Goal: Answer question/provide support

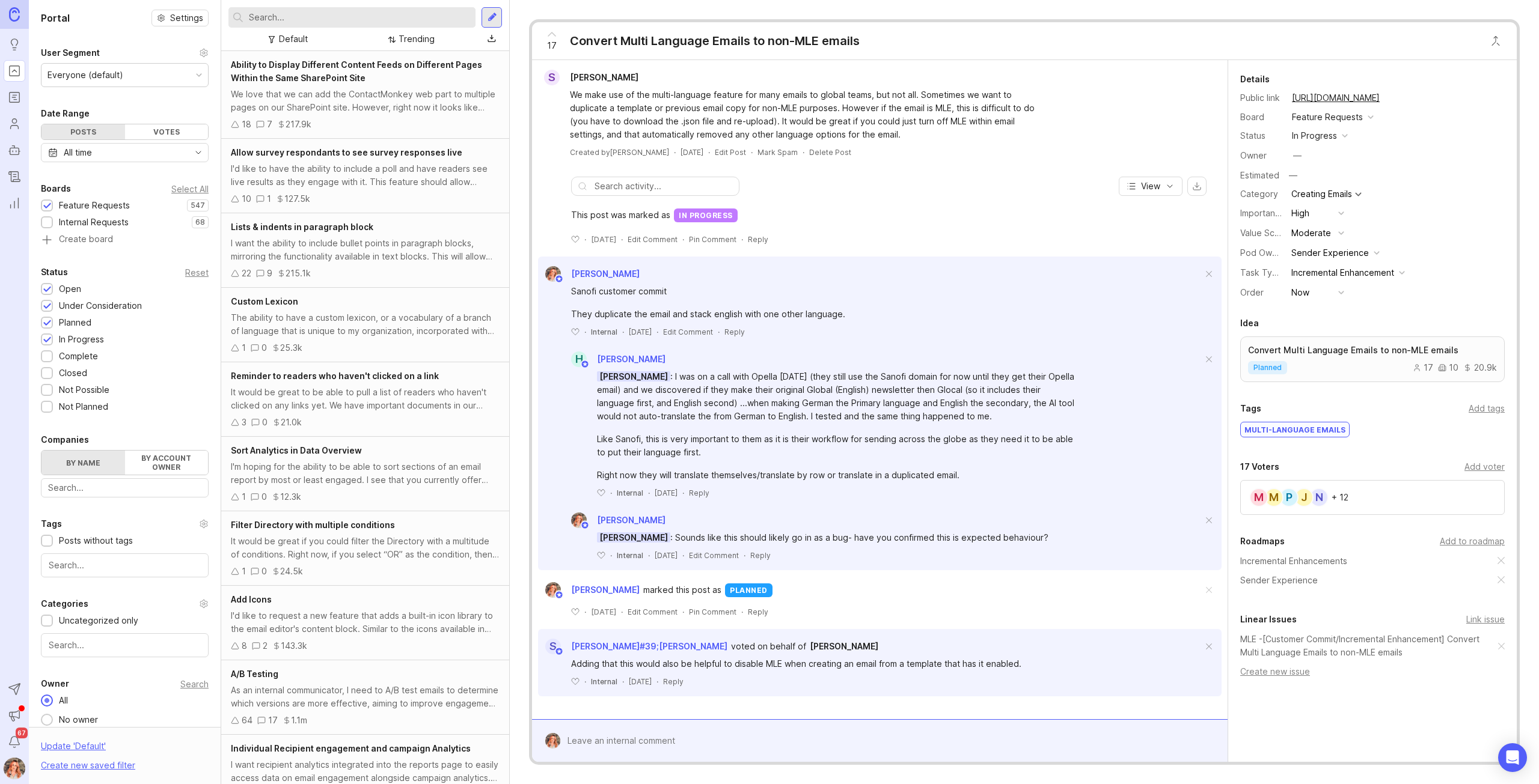
click at [1316, 131] on div "in progress" at bounding box center [1313, 135] width 45 height 13
click at [1336, 238] on li "complete" at bounding box center [1320, 246] width 63 height 22
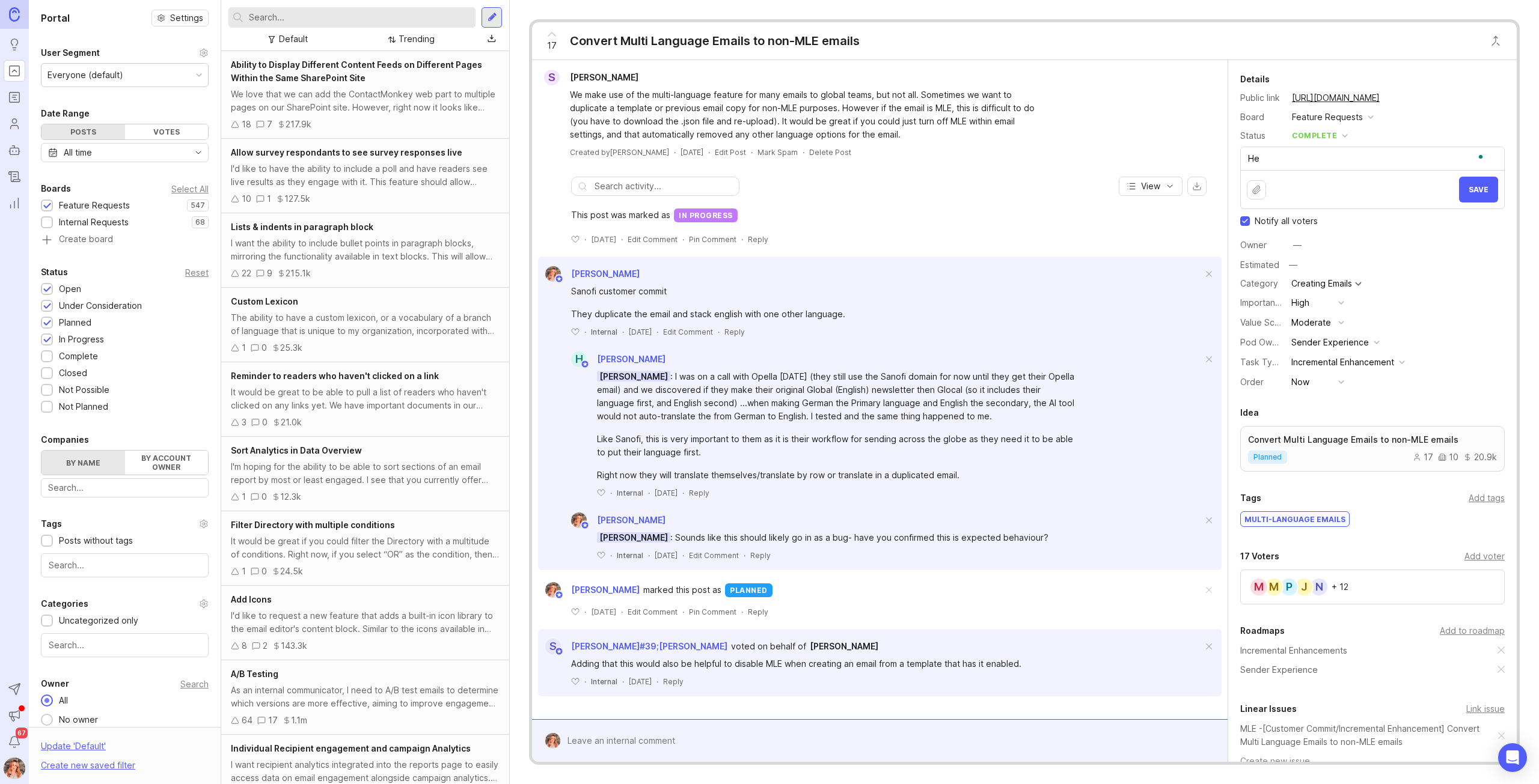
type textarea "H"
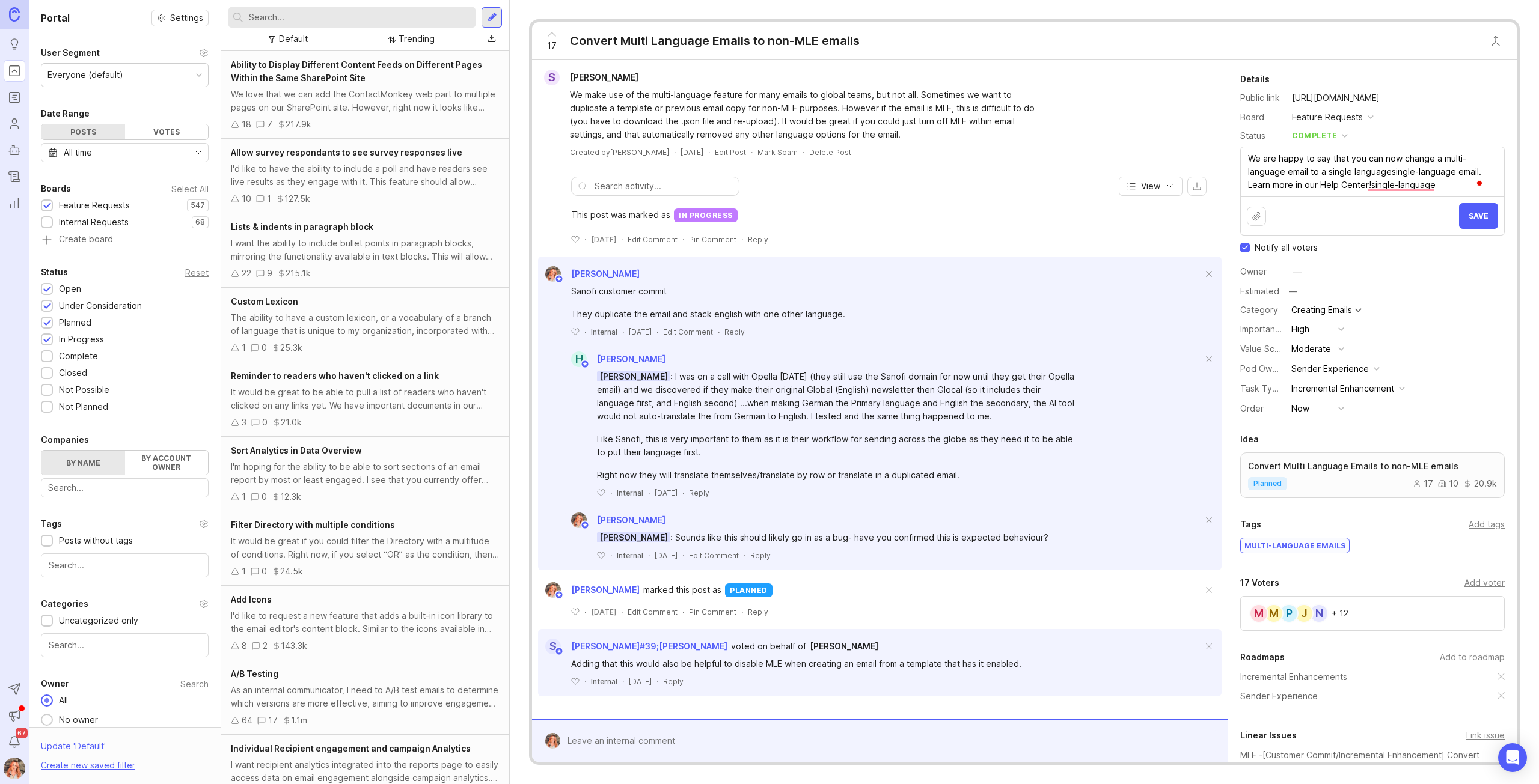
drag, startPoint x: 1325, startPoint y: 171, endPoint x: 1417, endPoint y: 176, distance: 92.1
click at [1417, 176] on textarea "We are happy to say that you can now change a multi-language email to a single …" at bounding box center [1372, 172] width 263 height 50
drag, startPoint x: 1301, startPoint y: 184, endPoint x: 1391, endPoint y: 186, distance: 90.0
click at [1391, 186] on textarea "We are happy to say that you can now change a multi-language email to a unilang…" at bounding box center [1372, 172] width 263 height 50
click at [1257, 214] on button "Upload file" at bounding box center [1256, 216] width 19 height 19
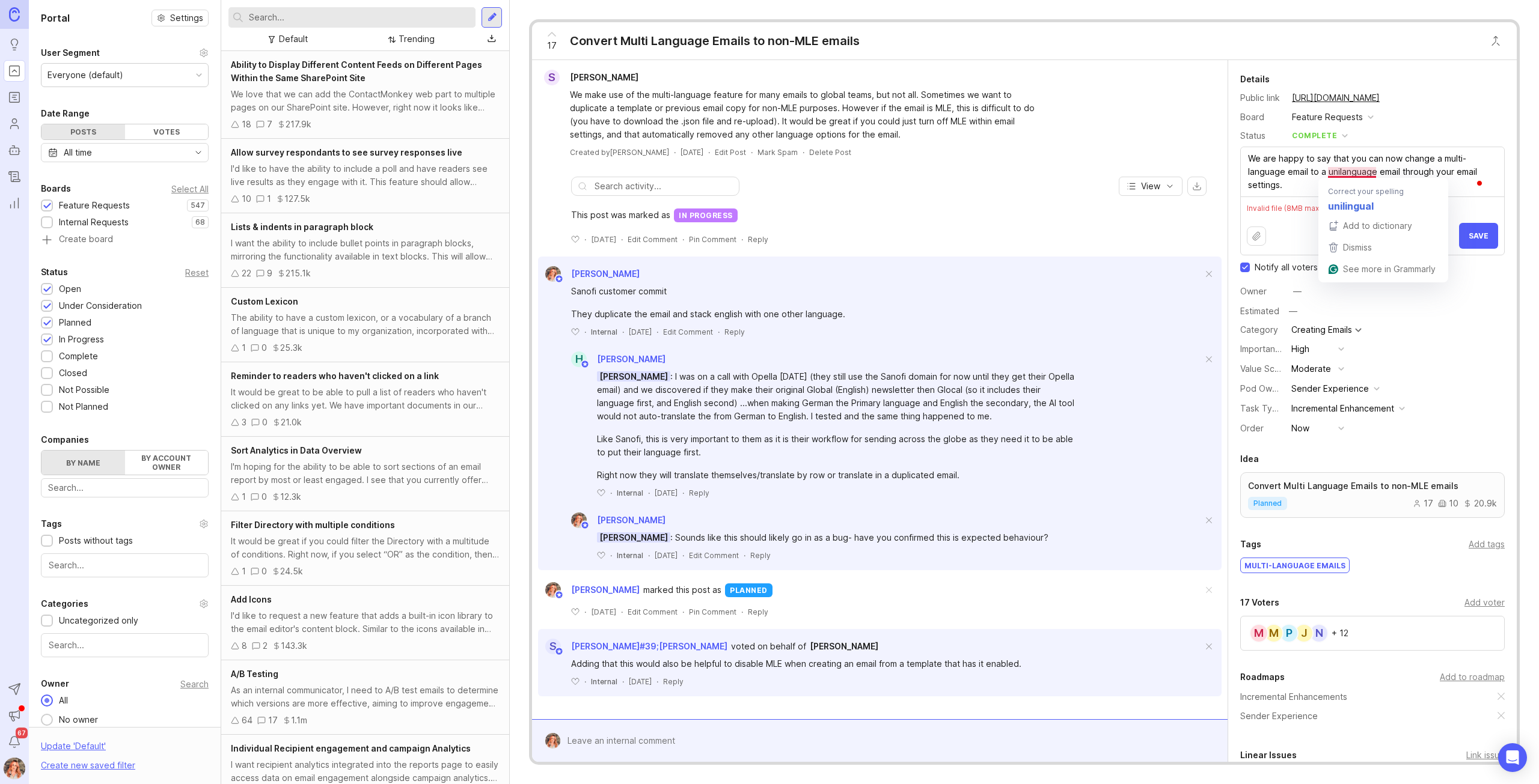
click at [1336, 167] on textarea "We are happy to say that you can now change a multi-language email to a unilang…" at bounding box center [1372, 172] width 263 height 50
click at [1375, 167] on textarea "We are happy to say that you can now change a multi-language email to a unilang…" at bounding box center [1372, 172] width 263 height 50
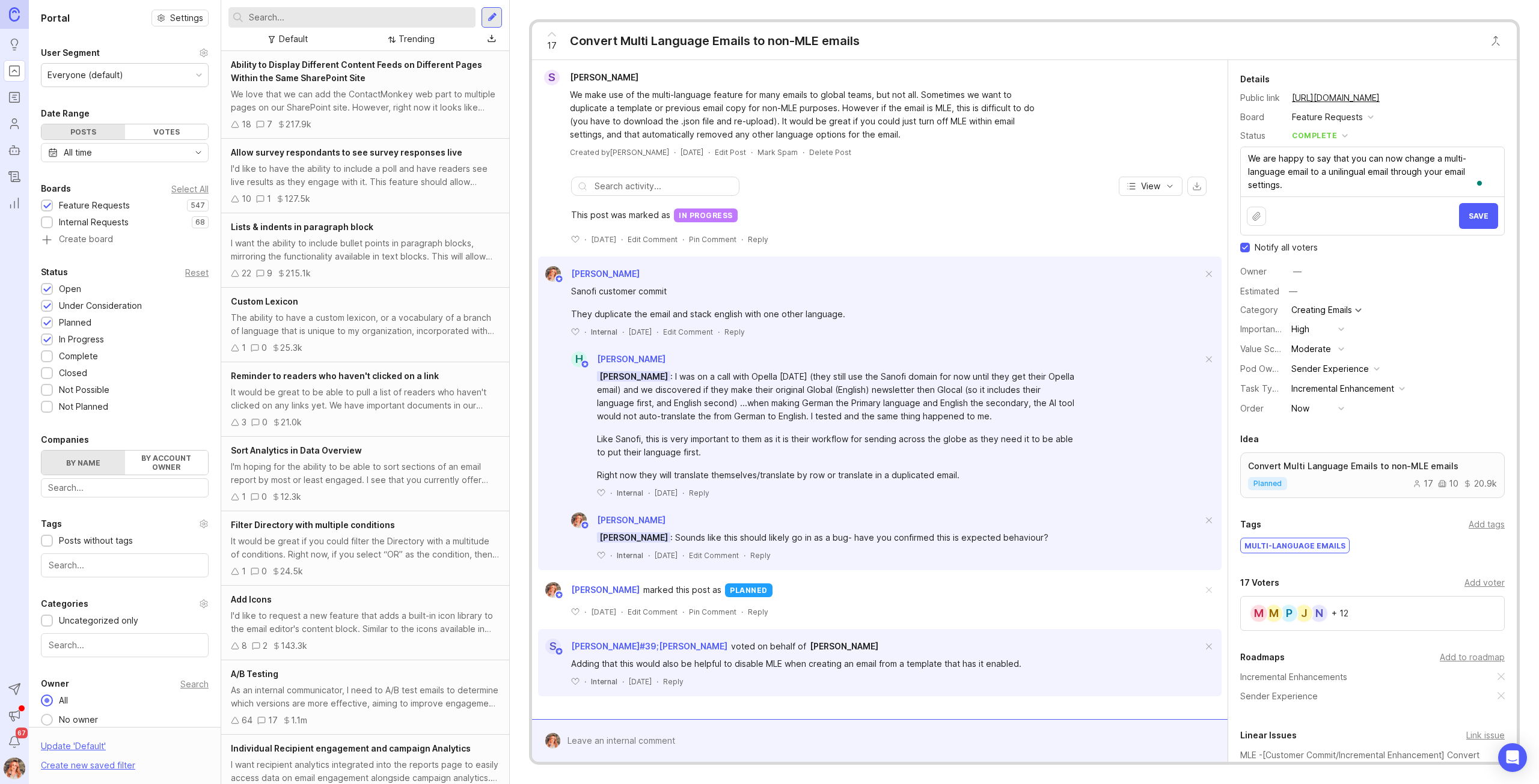
click at [1295, 185] on textarea "We are happy to say that you can now change a multi-language email to a uniling…" at bounding box center [1372, 172] width 263 height 50
click at [1473, 169] on textarea "We are happy to say that you can now change a multi-language email to a uniling…" at bounding box center [1372, 172] width 263 height 50
click at [1479, 169] on textarea "We are happy to say that you can now change a multi-language email to a uniling…" at bounding box center [1372, 172] width 263 height 50
type textarea "We are happy to say that you can now change a multi-language email to a uniling…"
click at [1259, 219] on button "Upload file" at bounding box center [1256, 216] width 19 height 19
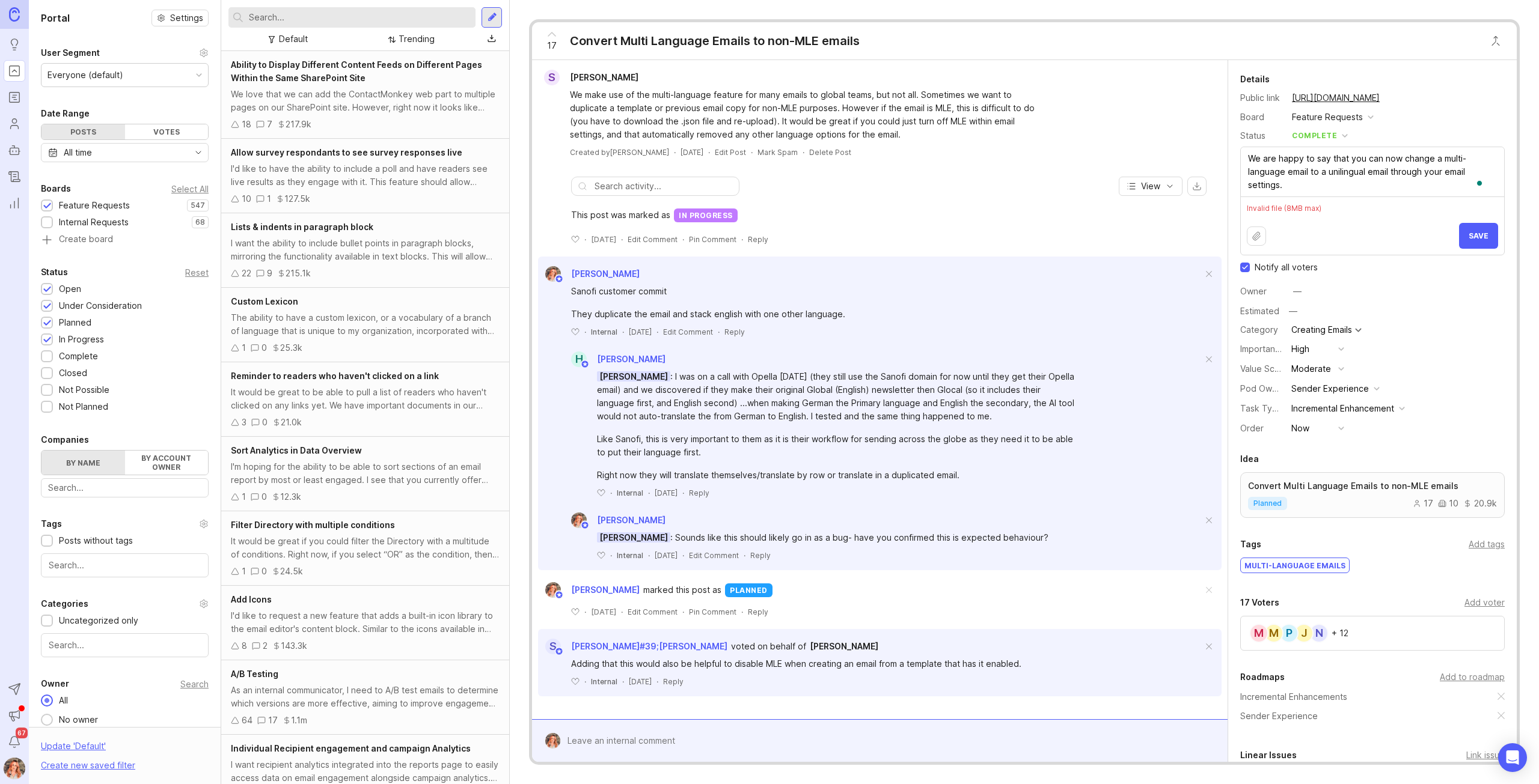
click at [1313, 206] on div "Invalid file (8MB max)" at bounding box center [1371, 208] width 251 height 10
click at [1307, 211] on div "Invalid file (8MB max)" at bounding box center [1371, 208] width 251 height 10
click at [1260, 231] on button "Upload file" at bounding box center [1256, 236] width 19 height 19
click at [1287, 213] on div "Invalid file (8MB max) Save" at bounding box center [1372, 225] width 263 height 58
click at [1256, 237] on button "Upload file" at bounding box center [1256, 236] width 19 height 19
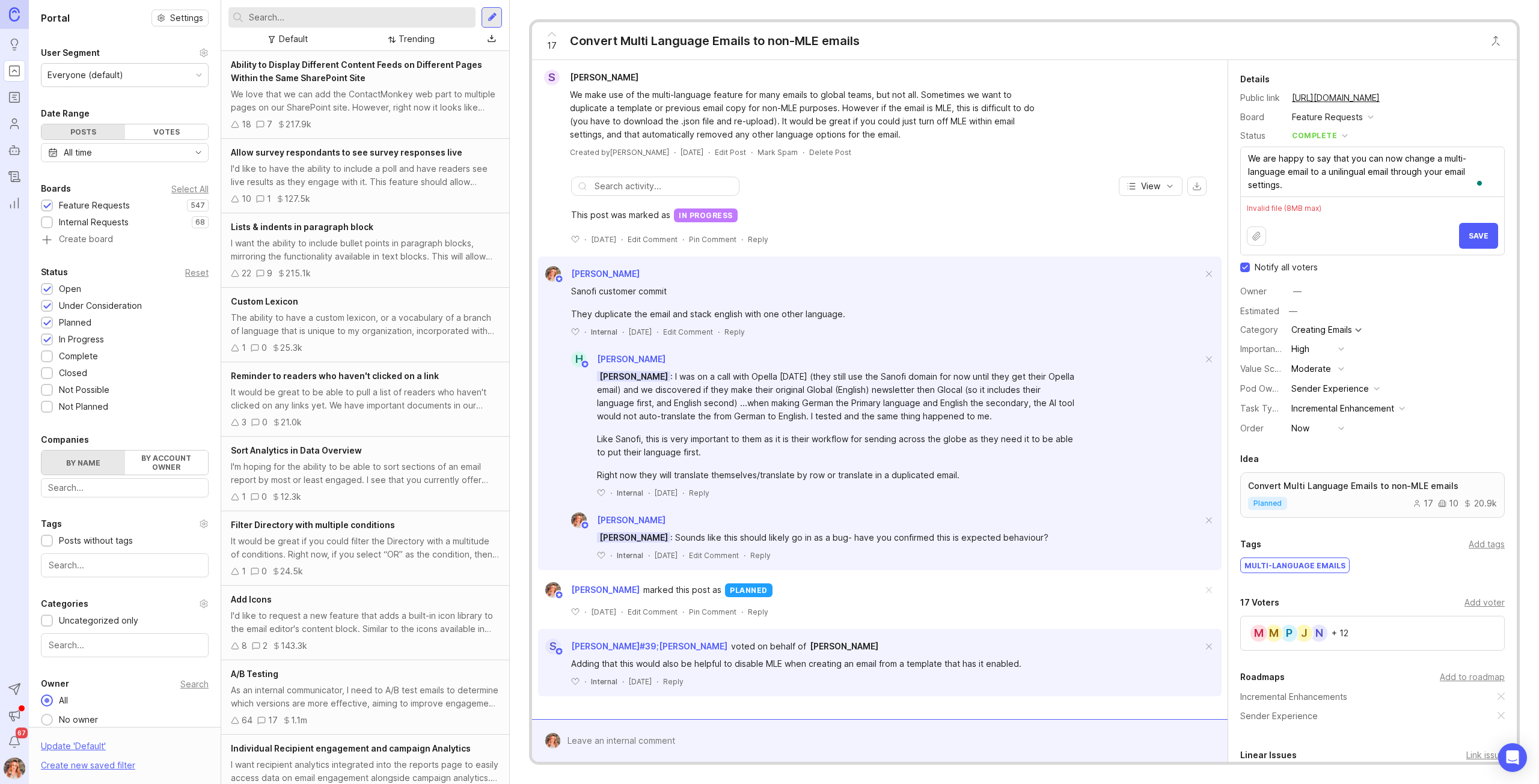
click at [1459, 234] on button "Save" at bounding box center [1478, 236] width 39 height 26
